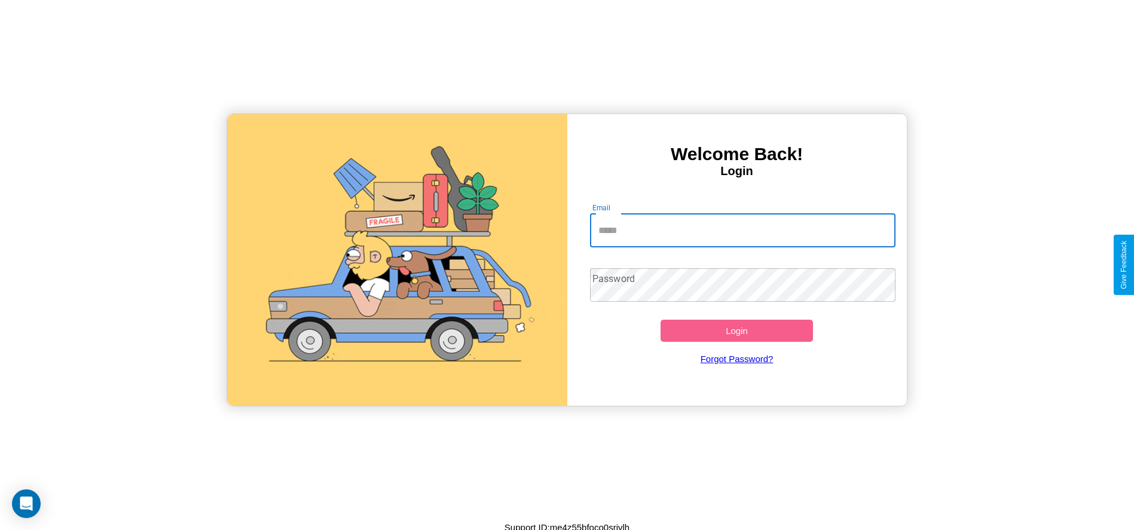
click at [742, 230] on input "Email" at bounding box center [742, 230] width 305 height 33
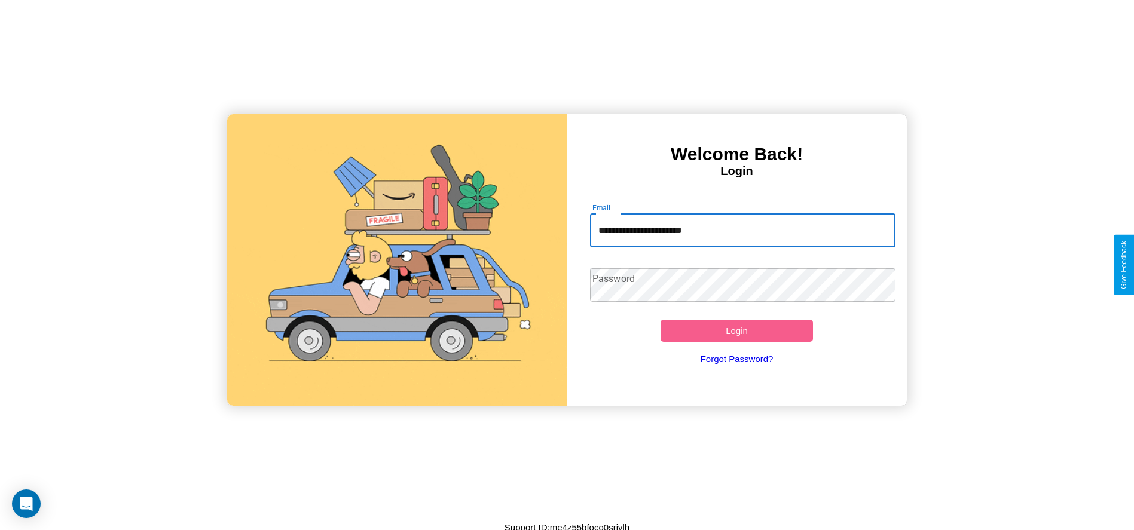
type input "**********"
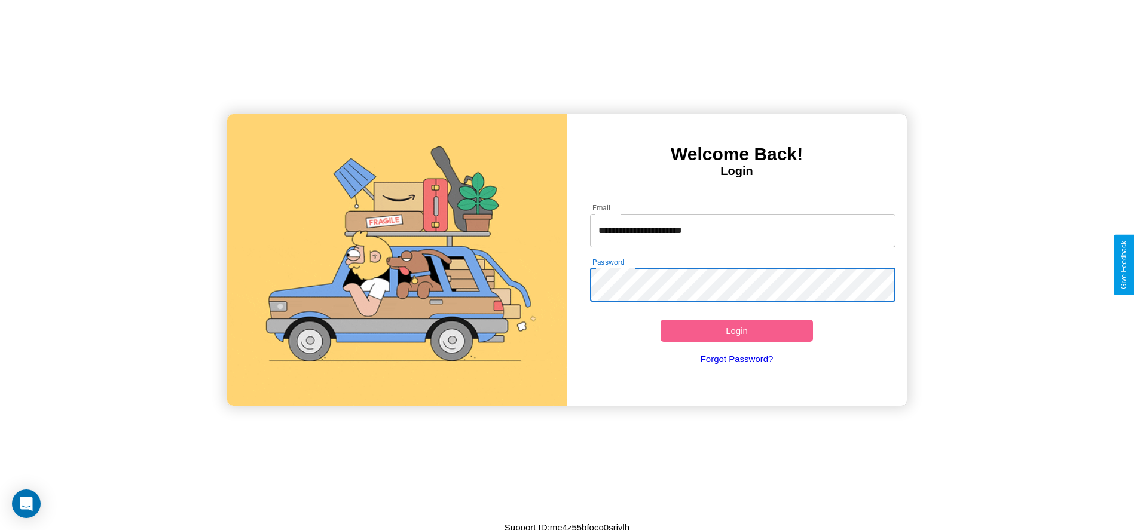
click at [736, 331] on button "Login" at bounding box center [736, 331] width 153 height 22
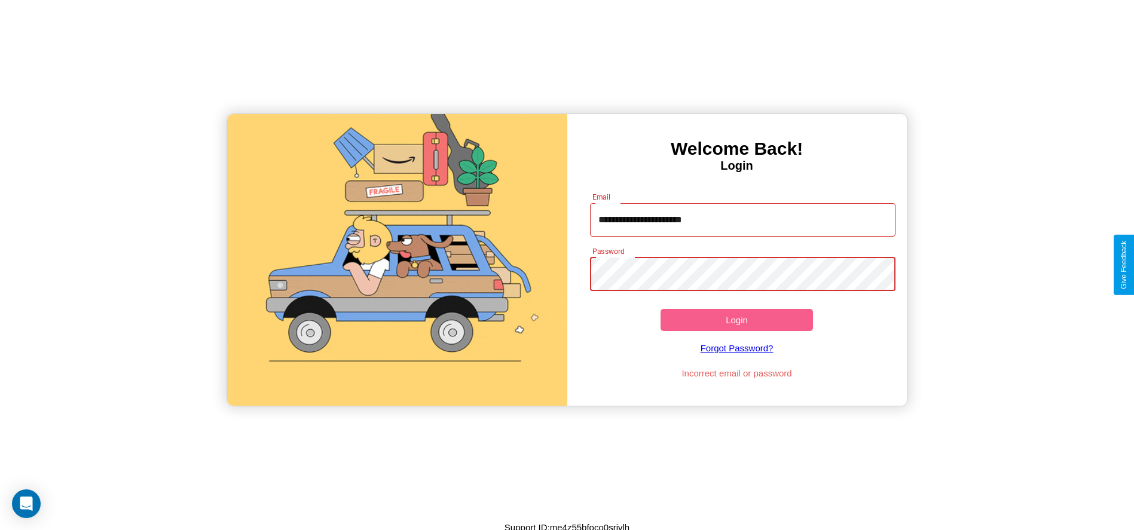
click at [736, 320] on button "Login" at bounding box center [736, 320] width 153 height 22
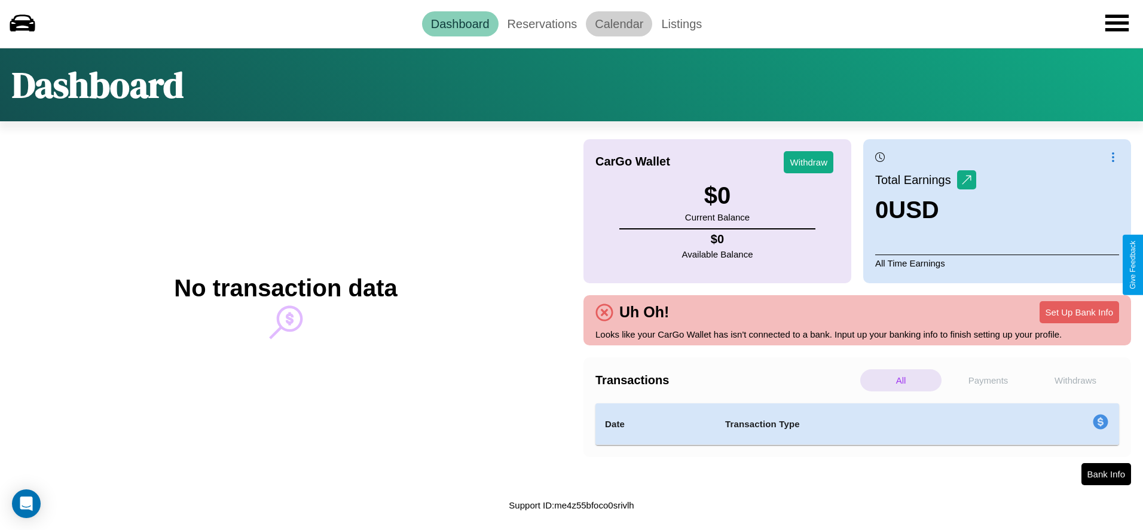
click at [619, 23] on link "Calendar" at bounding box center [619, 23] width 66 height 25
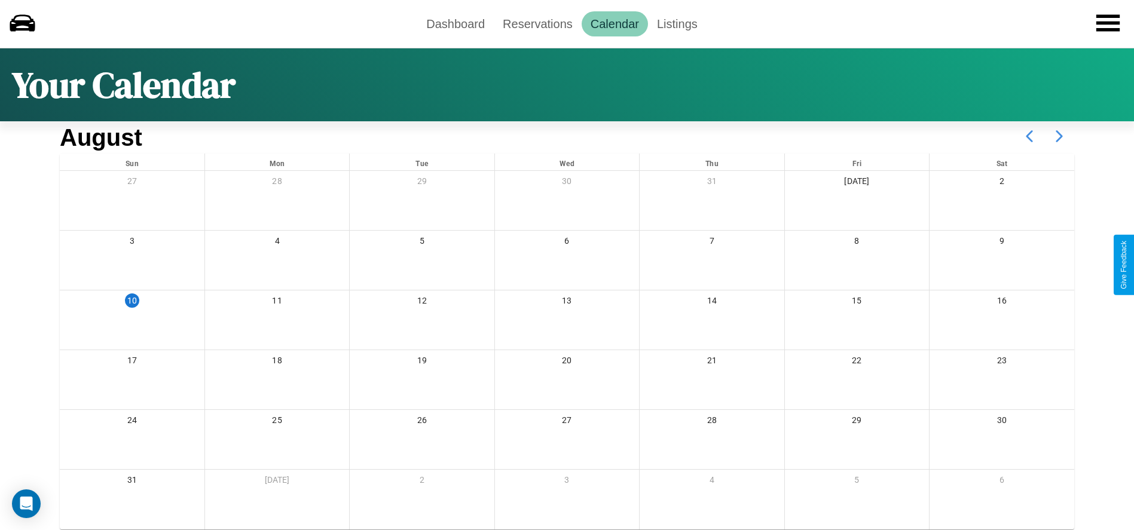
click at [1059, 136] on icon at bounding box center [1059, 136] width 30 height 30
click at [537, 23] on link "Reservations" at bounding box center [538, 23] width 88 height 25
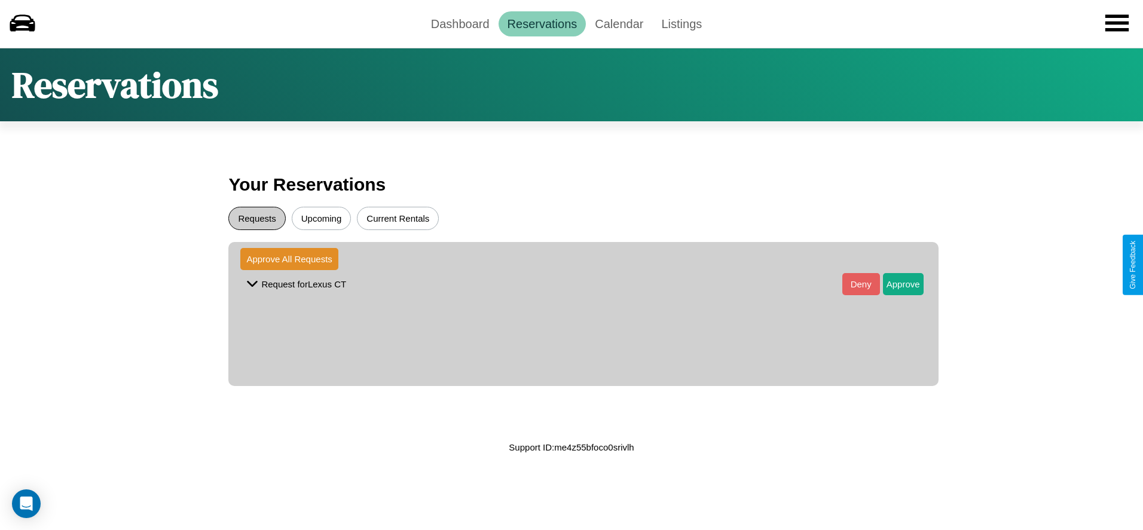
click at [257, 218] on button "Requests" at bounding box center [256, 218] width 57 height 23
click at [893, 284] on button "Approve" at bounding box center [903, 284] width 41 height 22
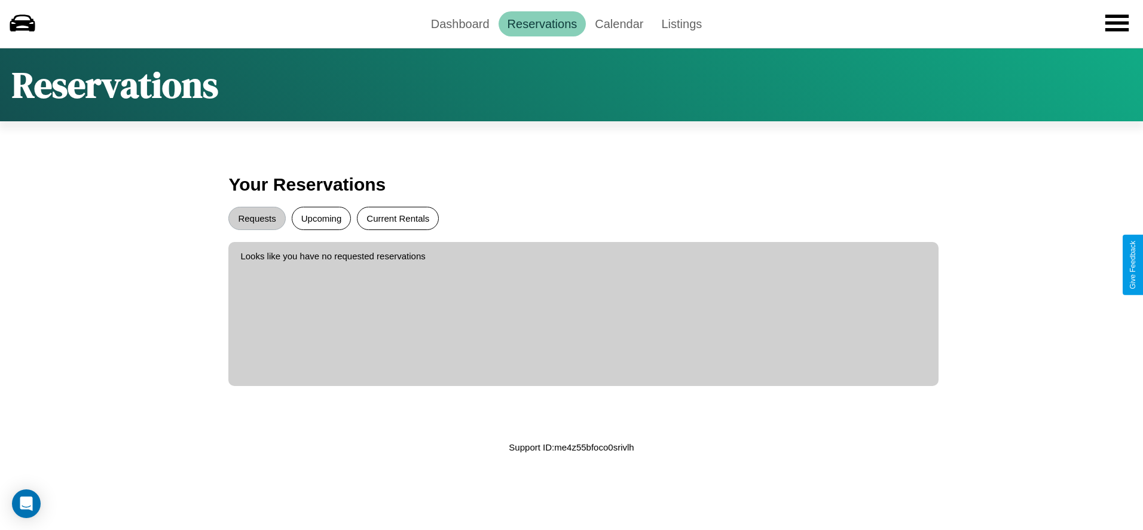
click at [397, 218] on button "Current Rentals" at bounding box center [398, 218] width 82 height 23
